Goal: Task Accomplishment & Management: Use online tool/utility

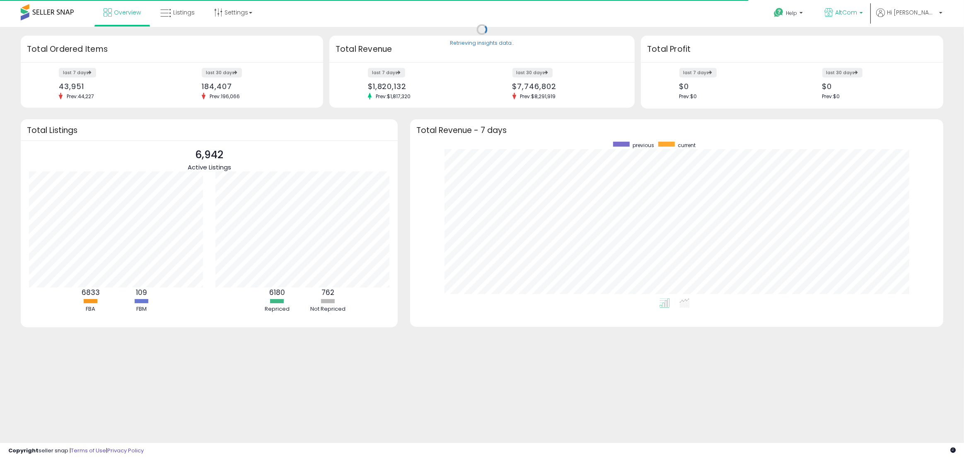
scroll to position [157, 517]
click at [863, 12] on b at bounding box center [861, 15] width 3 height 6
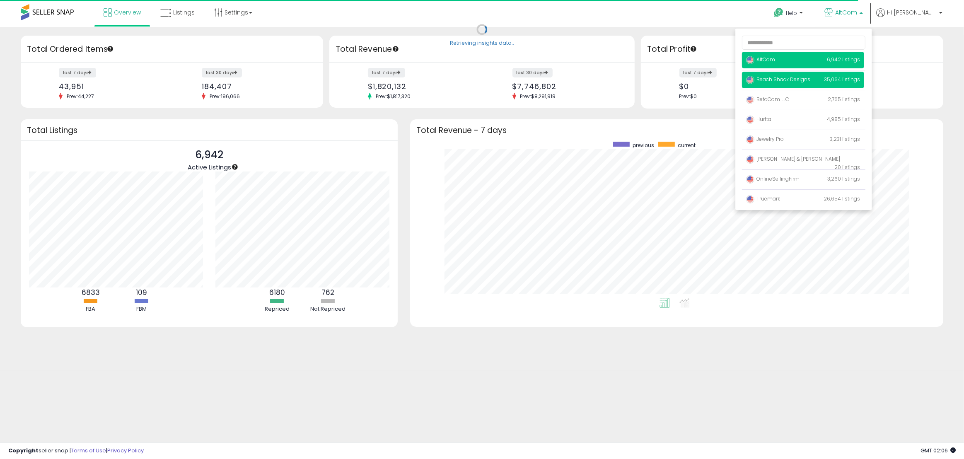
click at [809, 80] on span "Beach Shack Designs" at bounding box center [778, 79] width 64 height 7
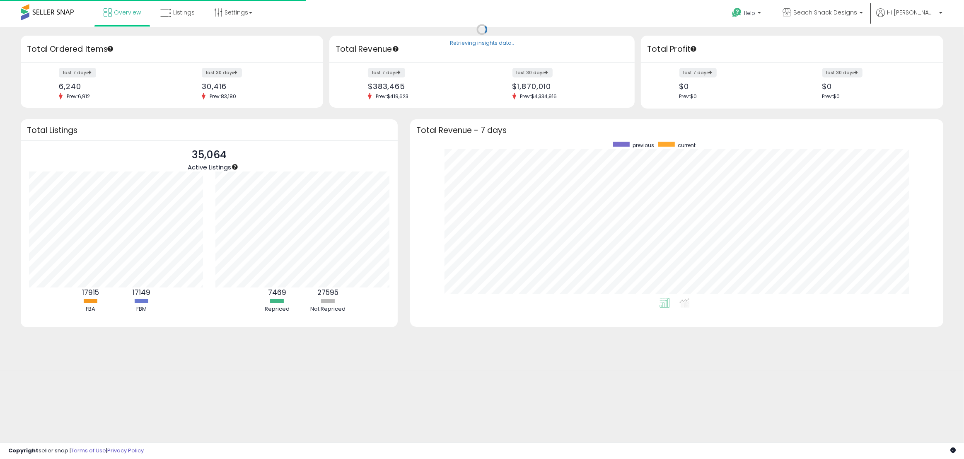
scroll to position [157, 517]
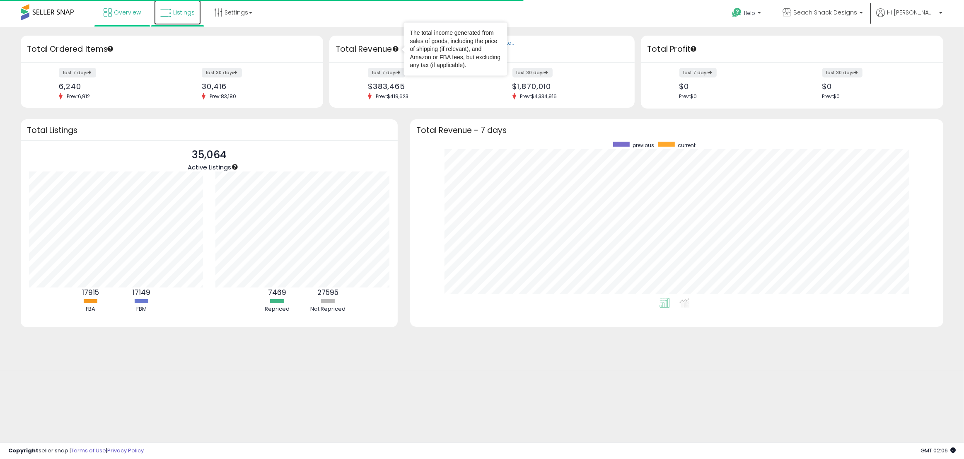
click at [180, 13] on span "Listings" at bounding box center [184, 12] width 22 height 8
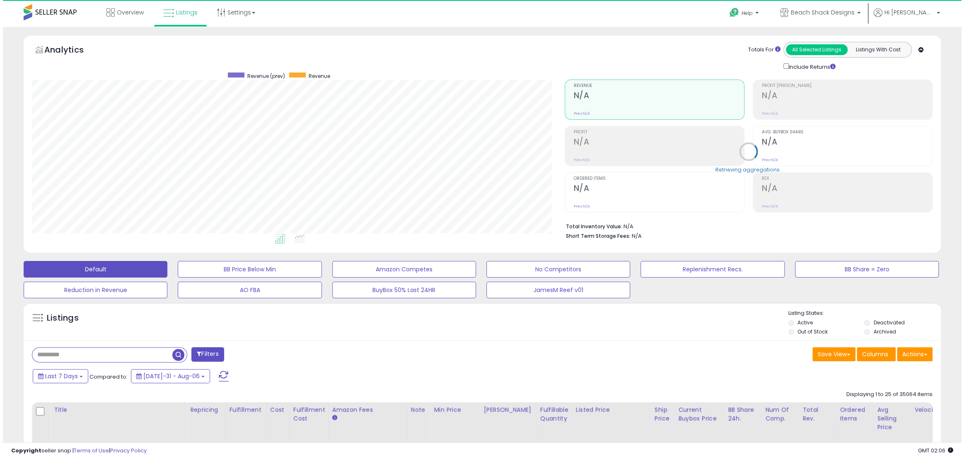
scroll to position [170, 532]
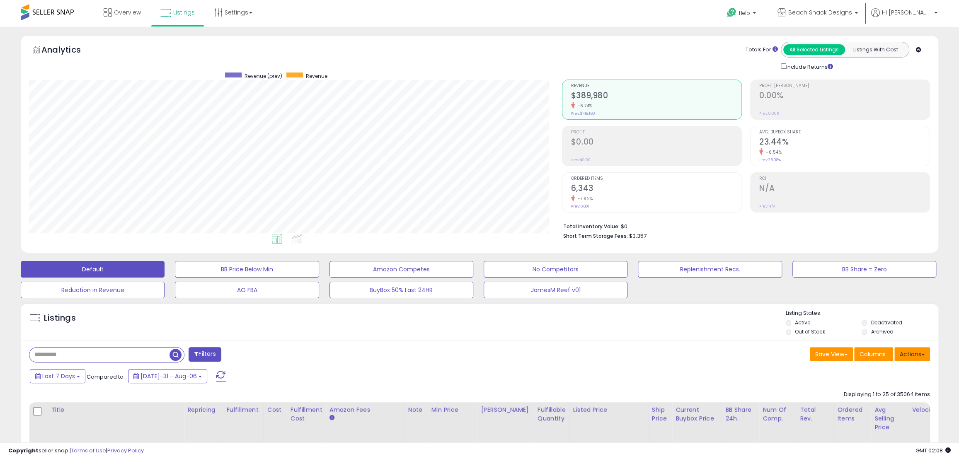
click at [914, 353] on button "Actions" at bounding box center [912, 354] width 36 height 14
click at [870, 395] on link "Export Visible Columns" at bounding box center [878, 392] width 91 height 13
click at [911, 358] on button "Actions" at bounding box center [912, 354] width 36 height 14
click at [865, 395] on link "Export Visible Columns" at bounding box center [878, 392] width 91 height 13
click at [684, 7] on div "Help Contact Support Search Knowledge Hub Request a Feature AltCom" at bounding box center [787, 17] width 318 height 35
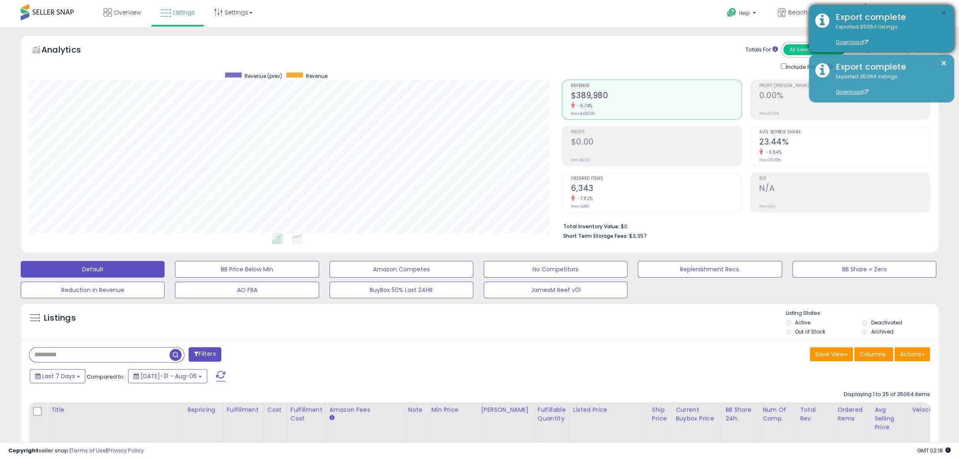
click at [945, 10] on button "×" at bounding box center [943, 13] width 7 height 10
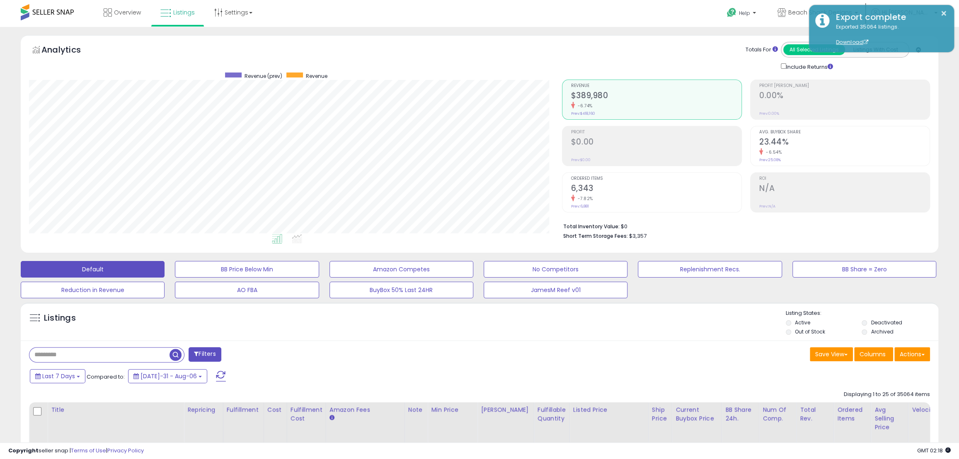
click at [945, 62] on div "Include Returns" at bounding box center [867, 67] width 186 height 10
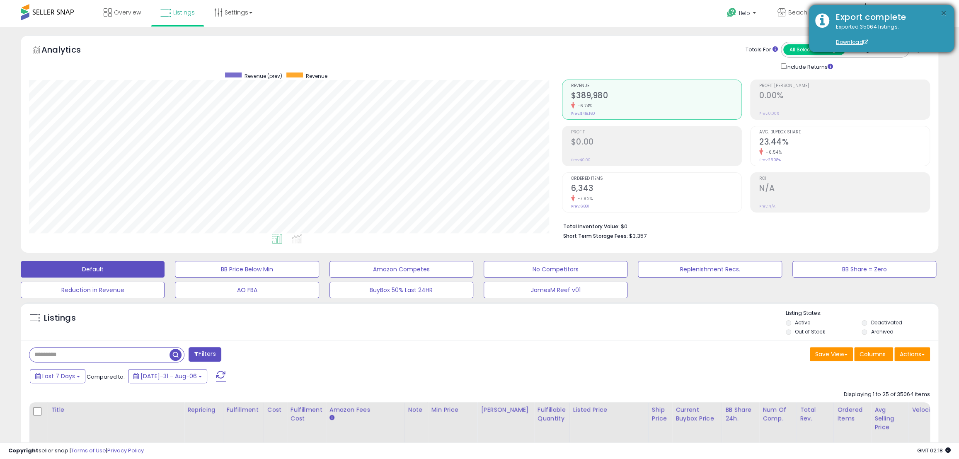
click at [942, 12] on button "×" at bounding box center [943, 13] width 7 height 10
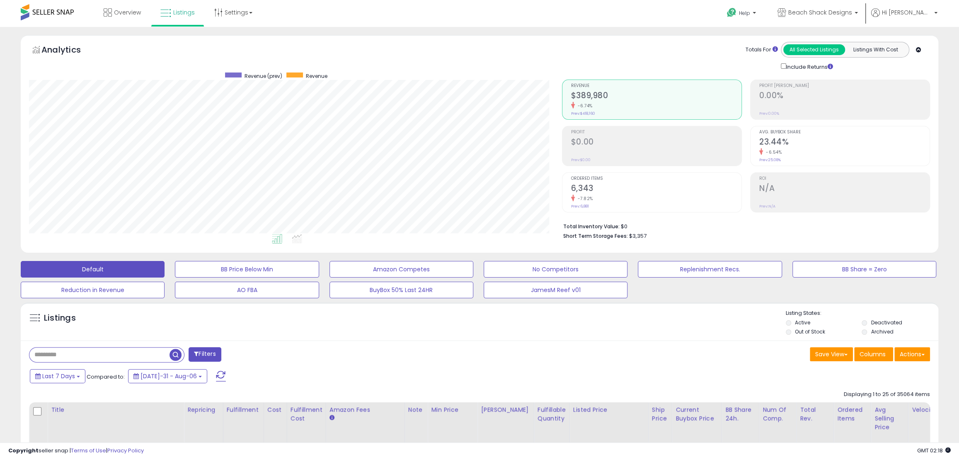
click at [368, 371] on div "Last 7 Days Compared to: Jul-31 - Aug-06" at bounding box center [366, 377] width 676 height 19
click at [923, 355] on span at bounding box center [922, 355] width 3 height 2
click at [859, 374] on link "Import" at bounding box center [878, 371] width 91 height 13
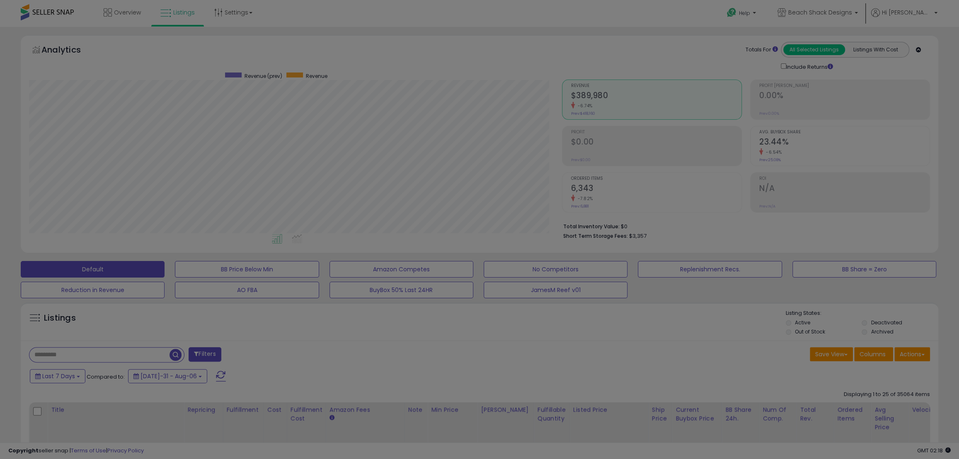
scroll to position [170, 536]
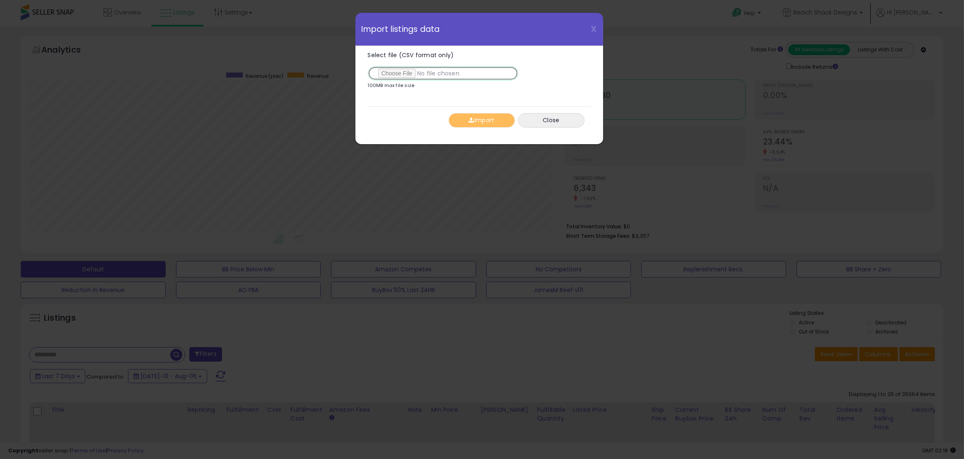
click at [407, 74] on input "Select file (CSV format only)" at bounding box center [443, 73] width 150 height 14
type input "**********"
click at [486, 120] on button "Import" at bounding box center [482, 120] width 66 height 14
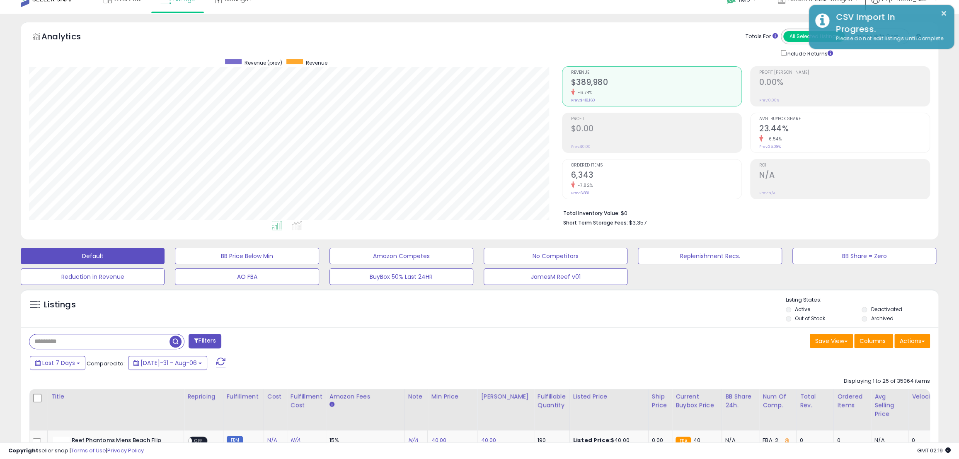
scroll to position [0, 0]
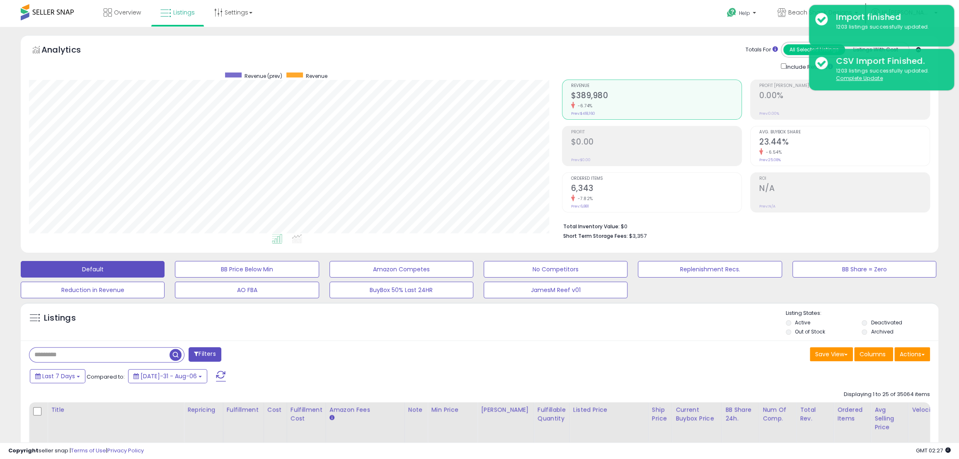
click at [469, 13] on div "Overview Listings Settings" at bounding box center [311, 17] width 635 height 35
